Goal: Information Seeking & Learning: Check status

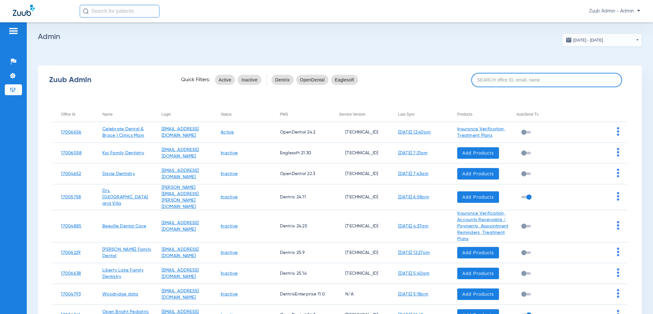
click at [479, 85] on input at bounding box center [547, 80] width 151 height 14
paste input "17007136"
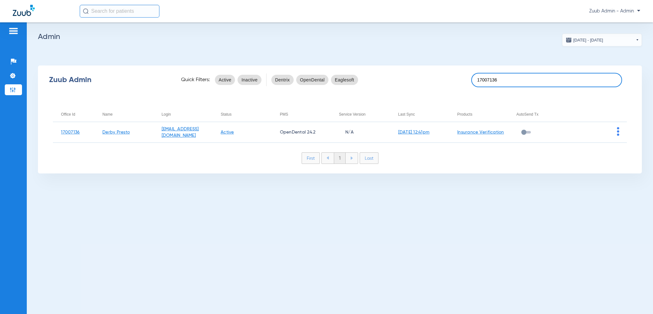
click at [568, 84] on input "17007136" at bounding box center [547, 80] width 151 height 14
paste input "6681"
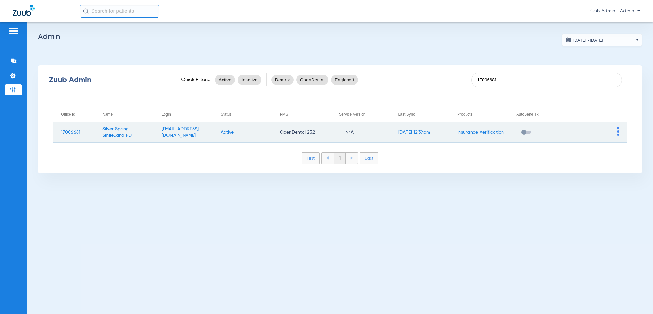
type input "17006681"
click at [619, 136] on span at bounding box center [618, 134] width 2 height 4
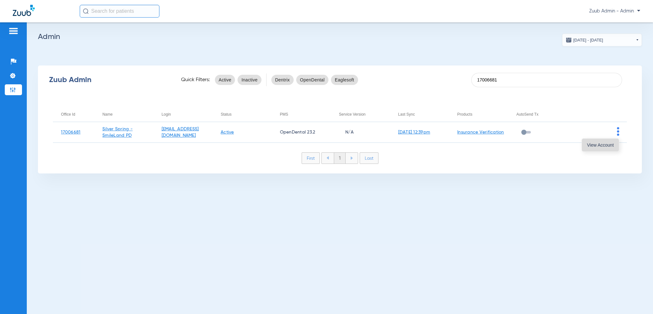
click at [614, 145] on button "View Account" at bounding box center [600, 144] width 37 height 13
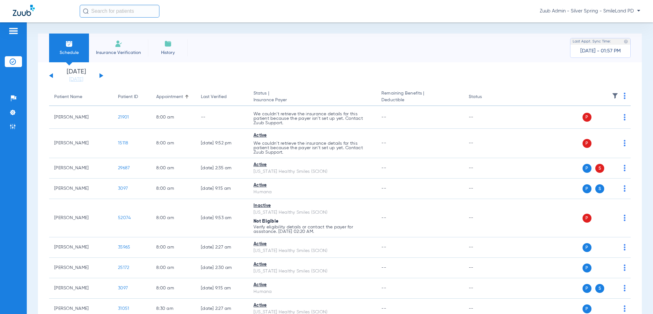
click at [148, 11] on input "text" at bounding box center [120, 11] width 80 height 13
paste input "21901"
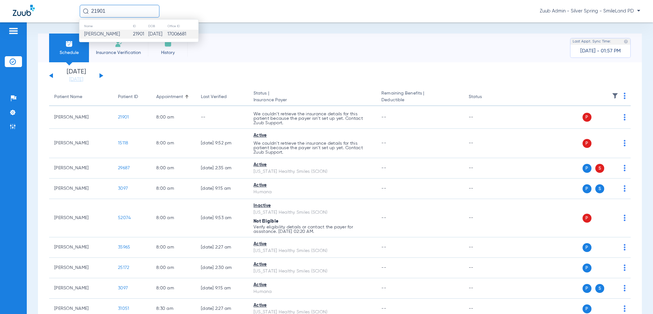
type input "21901"
click at [148, 33] on td "[DATE]" at bounding box center [157, 34] width 19 height 9
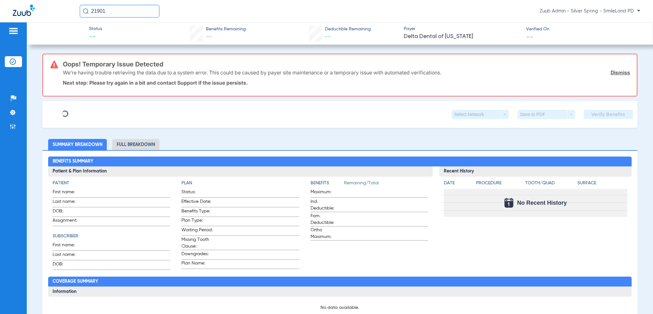
type input "[PERSON_NAME]"
type input "[DATE]"
type input "87291"
type input "12050001"
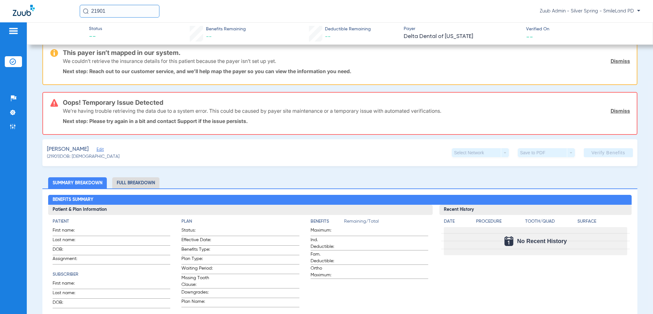
scroll to position [64, 0]
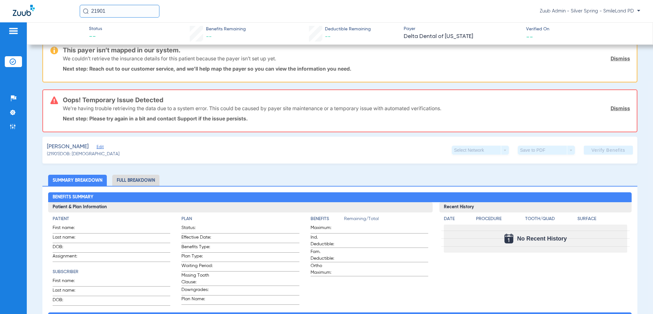
click at [92, 148] on div "[PERSON_NAME] Edit" at bounding box center [83, 147] width 73 height 8
click at [97, 146] on span "Edit" at bounding box center [100, 148] width 6 height 6
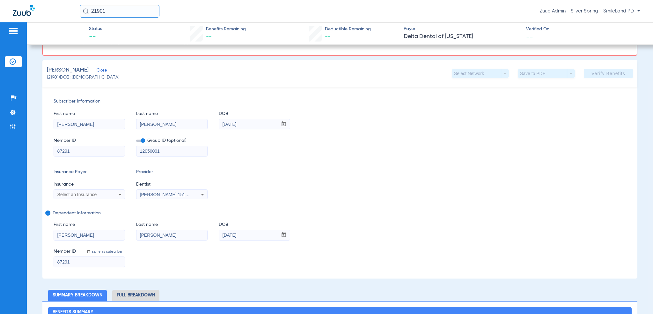
scroll to position [160, 0]
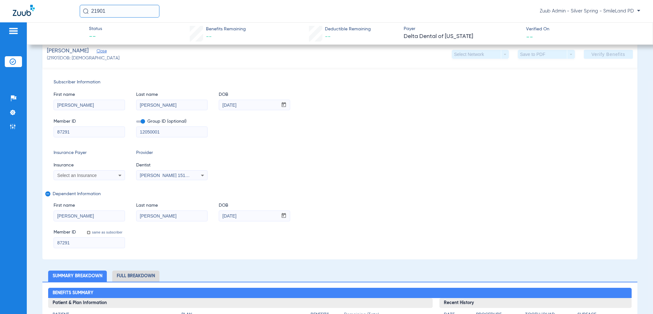
click at [133, 16] on input "21901" at bounding box center [120, 11] width 80 height 13
paste input "17005214"
type input "17005214"
click at [13, 128] on img at bounding box center [13, 126] width 6 height 6
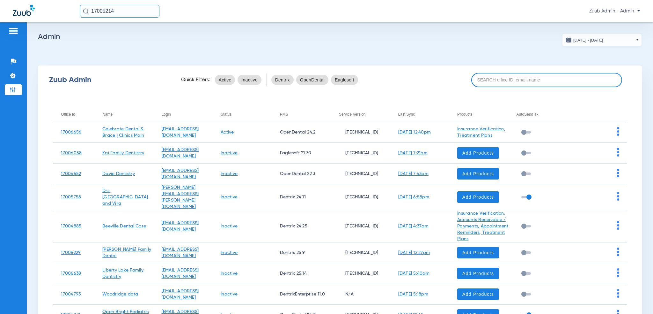
drag, startPoint x: 555, startPoint y: 79, endPoint x: 559, endPoint y: 80, distance: 3.5
click at [556, 79] on input at bounding box center [547, 80] width 151 height 14
paste input "17005214"
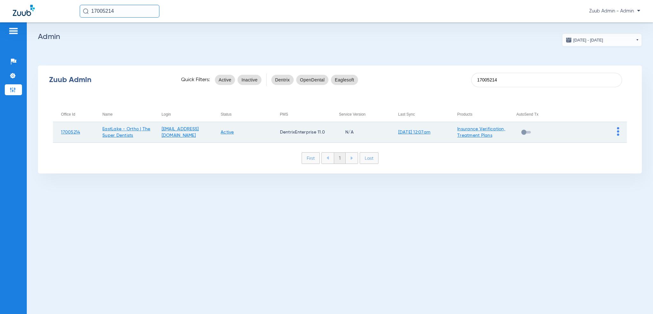
type input "17005214"
drag, startPoint x: 615, startPoint y: 122, endPoint x: 615, endPoint y: 126, distance: 4.2
click at [615, 123] on td at bounding box center [597, 132] width 59 height 21
click at [617, 130] on img at bounding box center [618, 131] width 2 height 9
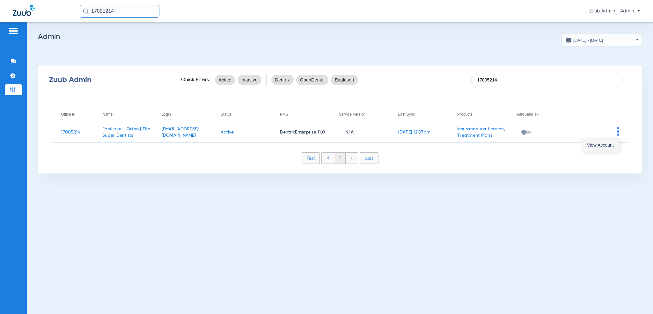
click at [615, 148] on button "View Account" at bounding box center [600, 144] width 37 height 13
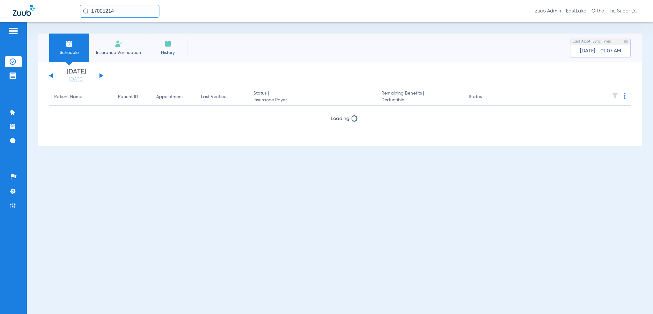
click at [120, 14] on input "17005214" at bounding box center [120, 11] width 80 height 13
paste input "33141107"
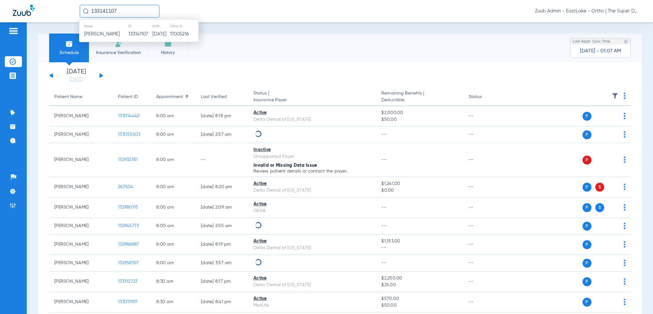
type input "133141107"
